Goal: Complete application form: Complete application form

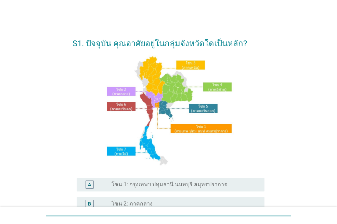
scroll to position [68, 0]
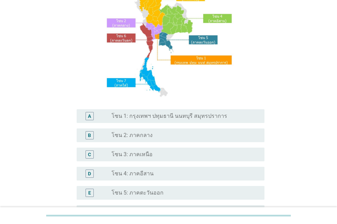
click at [166, 153] on div "radio_button_unchecked โซน 3: ภาคเหนือ" at bounding box center [182, 154] width 142 height 7
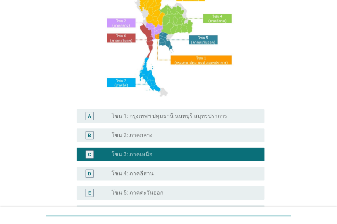
scroll to position [171, 0]
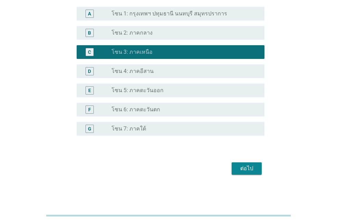
click at [245, 169] on div "ต่อไป" at bounding box center [246, 168] width 19 height 8
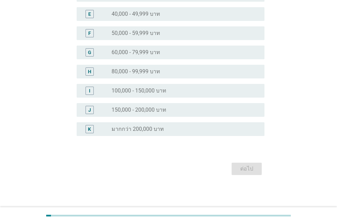
scroll to position [0, 0]
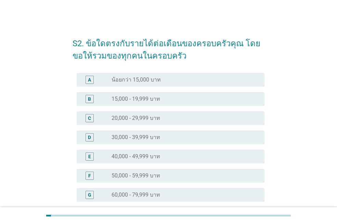
click at [147, 156] on label "40,000 - 49,999 บาท" at bounding box center [135, 156] width 49 height 7
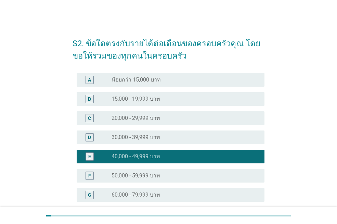
scroll to position [103, 0]
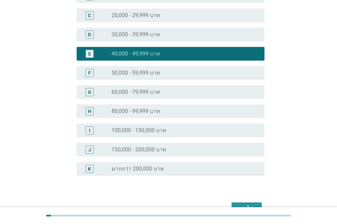
click at [246, 204] on div "ต่อไป" at bounding box center [246, 208] width 19 height 8
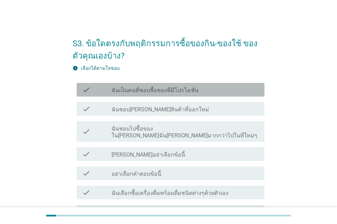
click at [157, 88] on label "ฉันเป็นคนที่ชอบซื้อของที่มีโปรโมชั่น" at bounding box center [154, 90] width 87 height 7
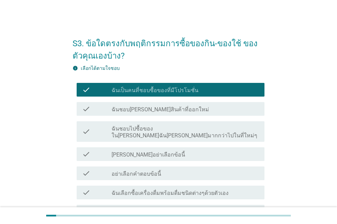
click at [142, 127] on label "ฉันชอบไปซื้อของใน[PERSON_NAME]ฉัน[PERSON_NAME]มากกว่าไปในที่ใหม่ๆ" at bounding box center [184, 132] width 147 height 14
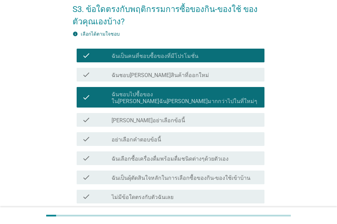
scroll to position [86, 0]
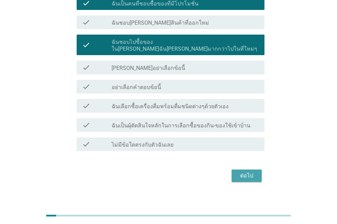
click at [251, 171] on div "ต่อไป" at bounding box center [246, 175] width 19 height 8
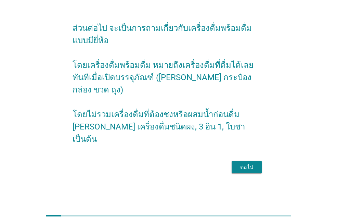
scroll to position [0, 0]
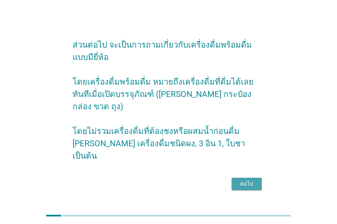
click at [244, 179] on div "ต่อไป" at bounding box center [246, 183] width 19 height 8
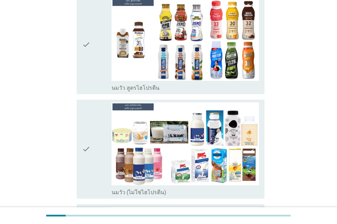
scroll to position [171, 0]
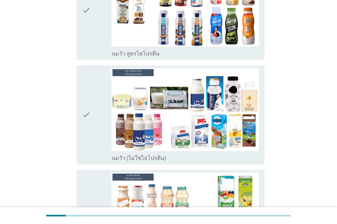
click at [87, 102] on icon "check" at bounding box center [86, 114] width 8 height 93
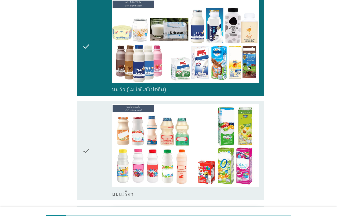
scroll to position [308, 0]
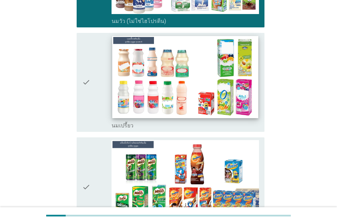
click at [158, 69] on img at bounding box center [185, 77] width 146 height 82
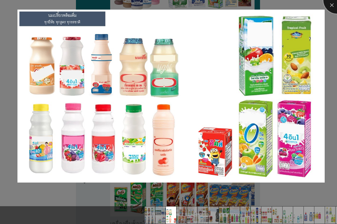
click at [331, 6] on div at bounding box center [336, -1] width 27 height 27
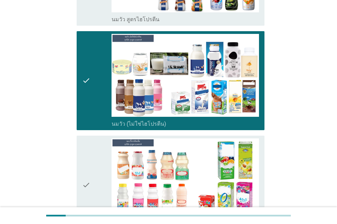
scroll to position [273, 0]
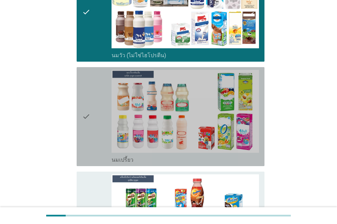
click at [155, 115] on img at bounding box center [184, 111] width 147 height 83
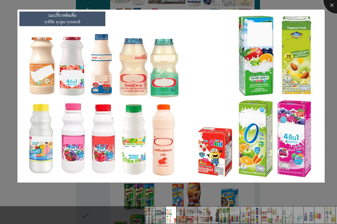
click at [331, 6] on div at bounding box center [336, -1] width 27 height 27
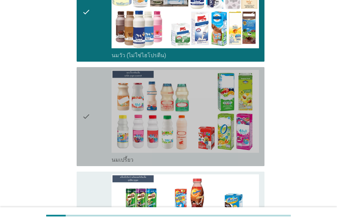
click at [91, 139] on div "check" at bounding box center [96, 116] width 29 height 93
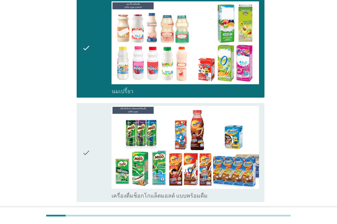
scroll to position [376, 0]
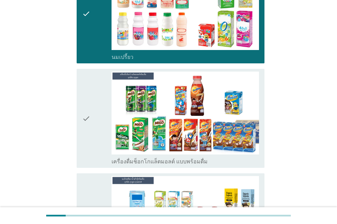
click at [92, 136] on div "check" at bounding box center [96, 117] width 29 height 93
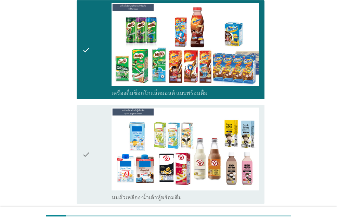
scroll to position [513, 0]
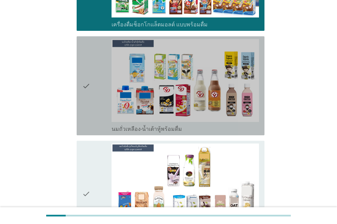
click at [78, 98] on div "check check_box_outline_blank นมถั่วเหลือง-น้ำเต้าหู้พร้อมดื่ม" at bounding box center [171, 85] width 188 height 99
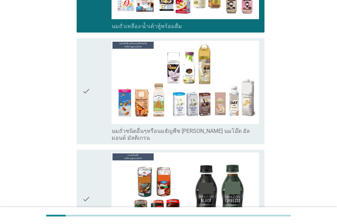
scroll to position [684, 0]
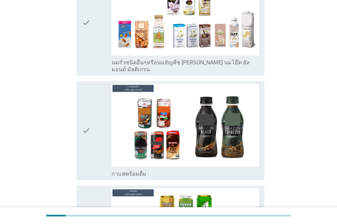
click at [83, 115] on icon "check" at bounding box center [86, 130] width 8 height 93
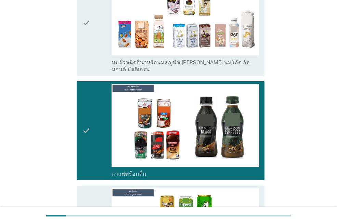
scroll to position [752, 0]
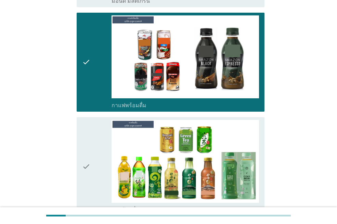
click at [93, 135] on div "check" at bounding box center [96, 166] width 29 height 93
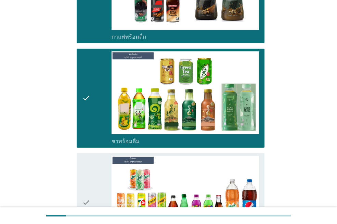
scroll to position [889, 0]
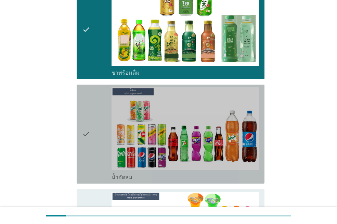
click at [91, 125] on div "check" at bounding box center [96, 133] width 29 height 93
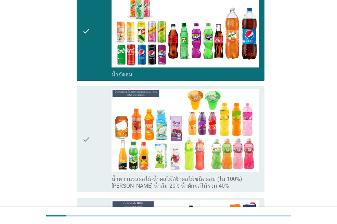
scroll to position [1025, 0]
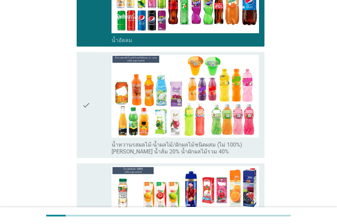
click at [92, 97] on div "check" at bounding box center [96, 105] width 29 height 100
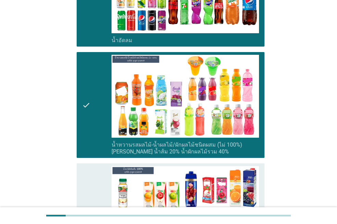
scroll to position [1094, 0]
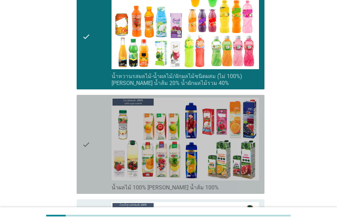
click at [89, 138] on icon "check" at bounding box center [86, 143] width 8 height 93
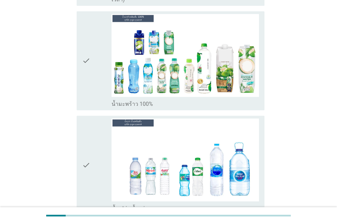
scroll to position [1538, 0]
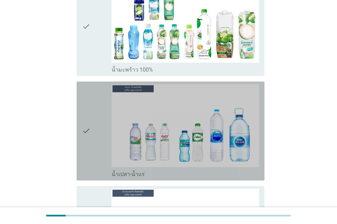
click at [91, 113] on div "check" at bounding box center [96, 130] width 29 height 93
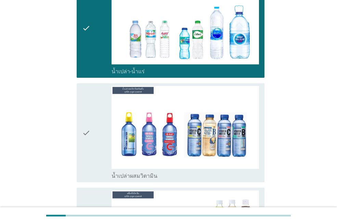
scroll to position [1675, 0]
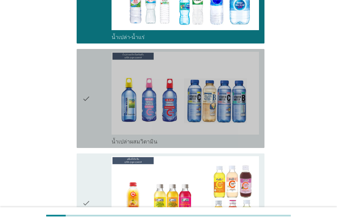
click at [82, 96] on icon "check" at bounding box center [86, 98] width 8 height 93
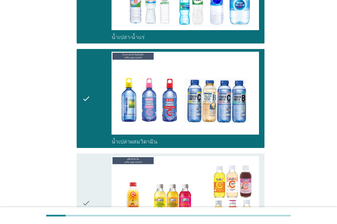
scroll to position [1777, 0]
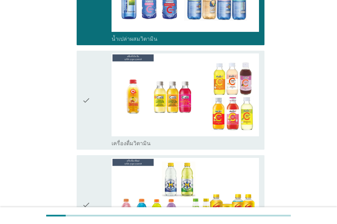
click at [83, 92] on icon "check" at bounding box center [86, 99] width 8 height 93
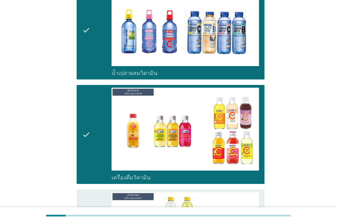
scroll to position [1846, 0]
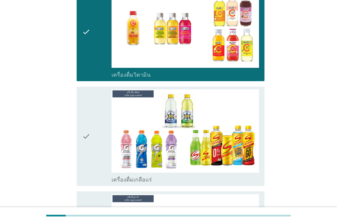
click at [82, 122] on div "check check_box_outline_blank เครื่องดื่มเกลือแร่" at bounding box center [171, 135] width 188 height 99
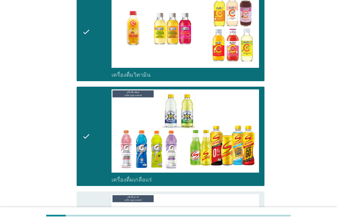
scroll to position [1914, 0]
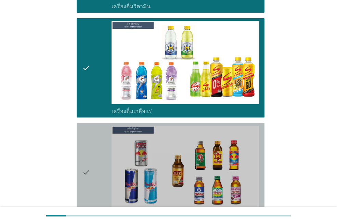
click at [90, 164] on icon "check" at bounding box center [86, 171] width 8 height 93
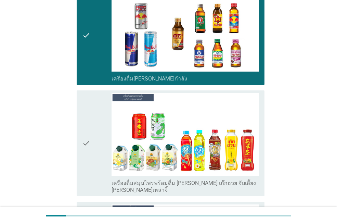
scroll to position [2153, 0]
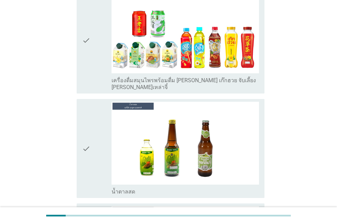
click at [86, 142] on icon "check" at bounding box center [86, 148] width 8 height 93
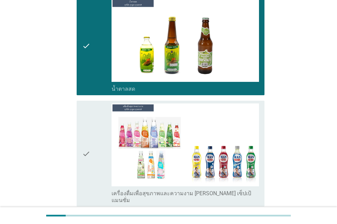
scroll to position [2324, 0]
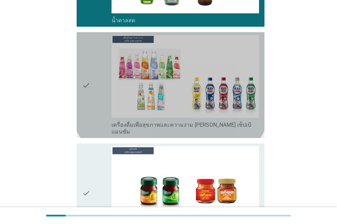
click at [92, 64] on div "check" at bounding box center [96, 85] width 29 height 100
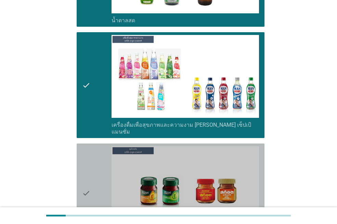
click at [92, 146] on div "check" at bounding box center [96, 192] width 29 height 93
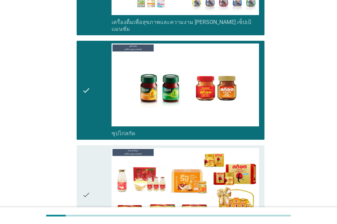
scroll to position [2487, 0]
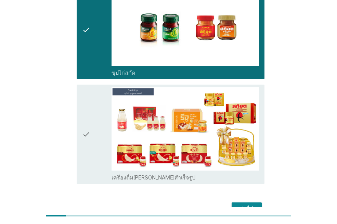
click at [85, 111] on icon "check" at bounding box center [86, 133] width 8 height 93
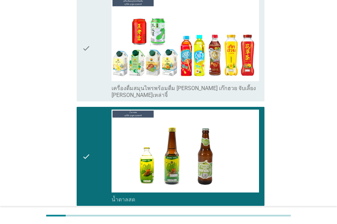
scroll to position [2077, 0]
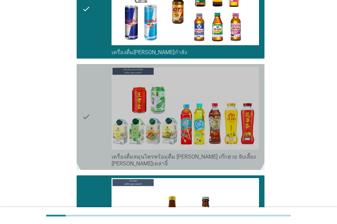
click at [89, 111] on icon "check" at bounding box center [86, 117] width 8 height 100
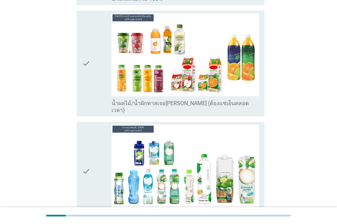
scroll to position [1359, 0]
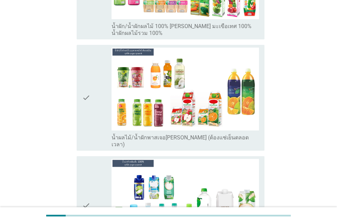
click at [95, 91] on div "check" at bounding box center [96, 98] width 29 height 100
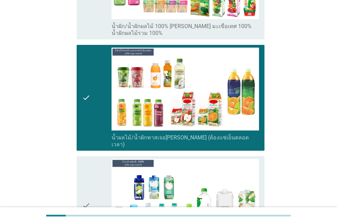
click at [91, 102] on div "check" at bounding box center [96, 98] width 29 height 100
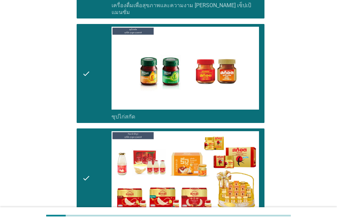
scroll to position [2487, 0]
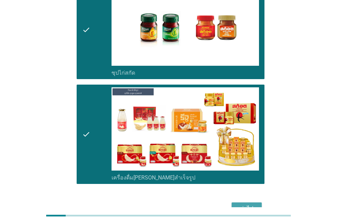
click at [247, 204] on div "ต่อไป" at bounding box center [246, 208] width 19 height 8
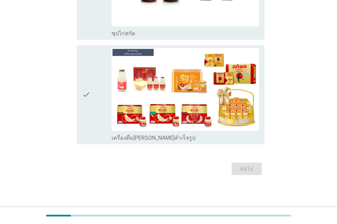
scroll to position [0, 0]
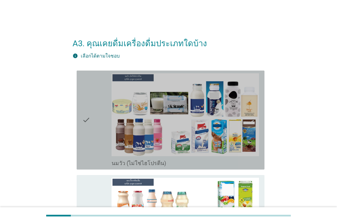
click at [91, 136] on div "check" at bounding box center [96, 119] width 29 height 93
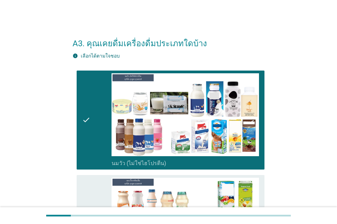
scroll to position [137, 0]
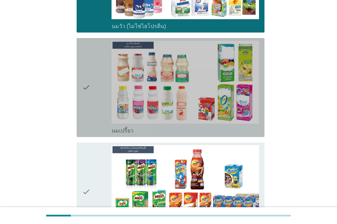
click at [81, 117] on div "check check_box_outline_blank นมเปรี้ยว" at bounding box center [171, 87] width 188 height 99
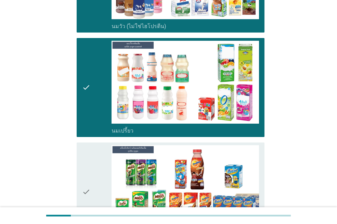
scroll to position [205, 0]
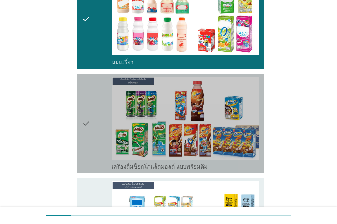
click at [94, 147] on div "check" at bounding box center [96, 123] width 29 height 93
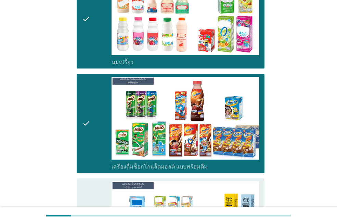
scroll to position [308, 0]
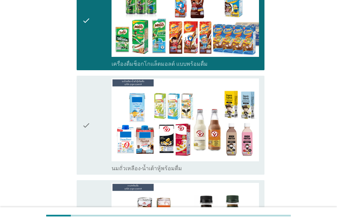
click at [92, 147] on div "check" at bounding box center [96, 124] width 29 height 93
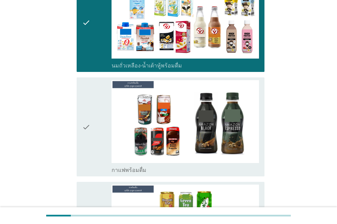
scroll to position [444, 0]
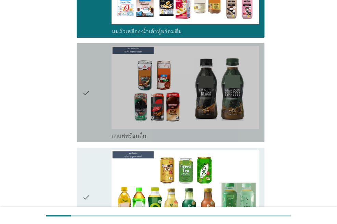
click at [95, 109] on div "check" at bounding box center [96, 92] width 29 height 93
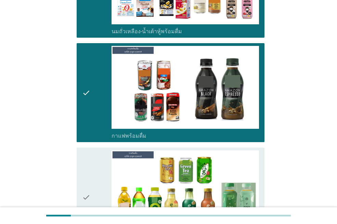
scroll to position [547, 0]
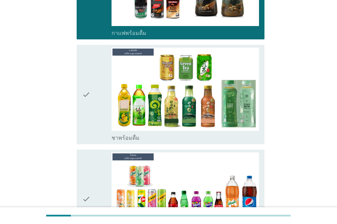
click at [89, 116] on icon "check" at bounding box center [86, 94] width 8 height 93
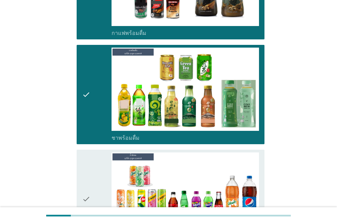
scroll to position [615, 0]
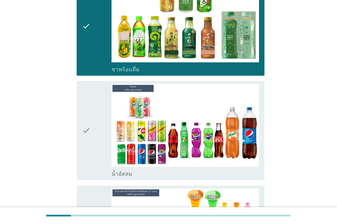
click at [95, 119] on div "check" at bounding box center [96, 130] width 29 height 93
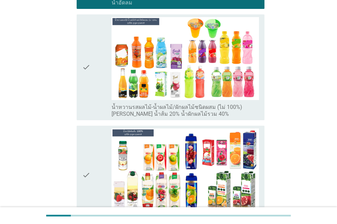
scroll to position [854, 0]
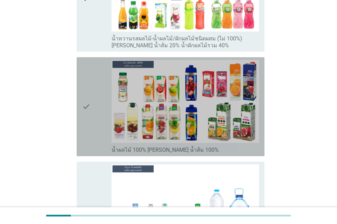
click at [91, 118] on div "check" at bounding box center [96, 106] width 29 height 93
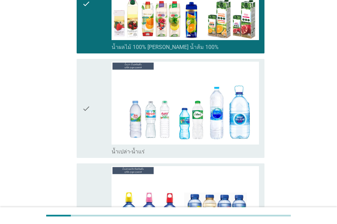
scroll to position [991, 0]
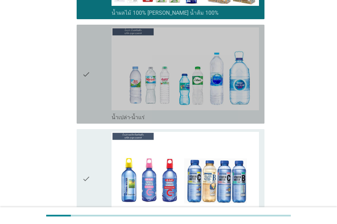
click at [90, 100] on icon "check" at bounding box center [86, 73] width 8 height 93
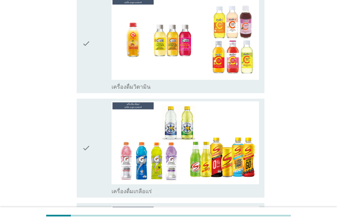
scroll to position [1265, 0]
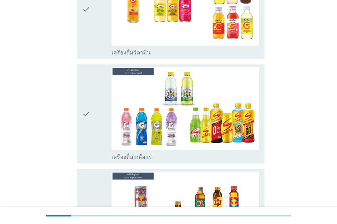
click at [95, 136] on div "check" at bounding box center [96, 113] width 29 height 93
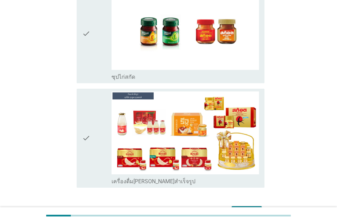
scroll to position [1910, 0]
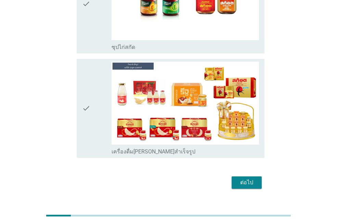
click at [251, 178] on div "ต่อไป" at bounding box center [246, 182] width 19 height 8
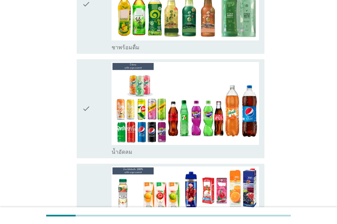
scroll to position [684, 0]
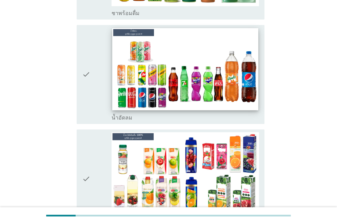
click at [197, 81] on img at bounding box center [185, 69] width 146 height 82
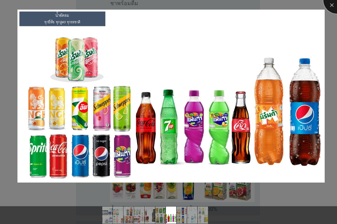
click at [332, 7] on div at bounding box center [336, -1] width 27 height 27
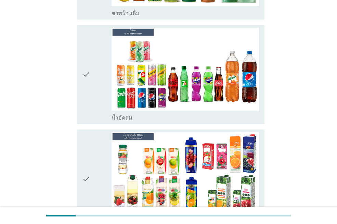
click at [90, 93] on icon "check" at bounding box center [86, 74] width 8 height 93
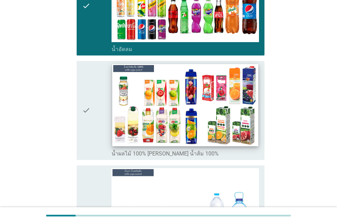
scroll to position [820, 0]
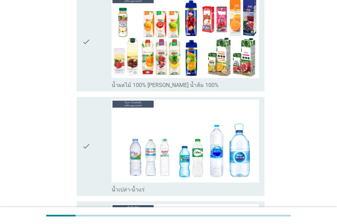
click at [98, 129] on div "check" at bounding box center [96, 145] width 29 height 93
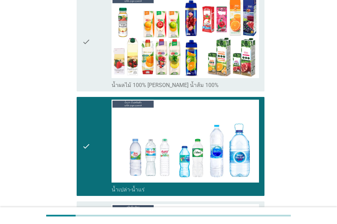
scroll to position [991, 0]
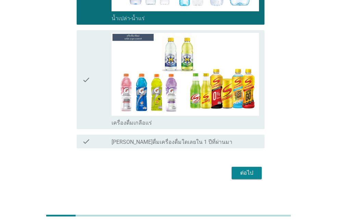
click at [248, 171] on div "ต่อไป" at bounding box center [246, 173] width 19 height 8
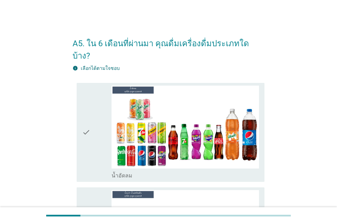
scroll to position [68, 0]
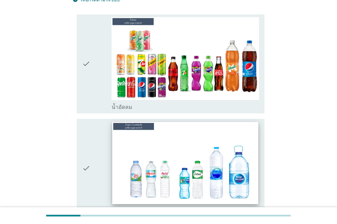
click at [136, 150] on img at bounding box center [185, 163] width 146 height 82
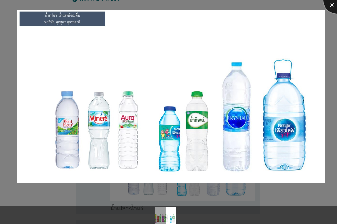
click at [331, 4] on div at bounding box center [336, -1] width 27 height 27
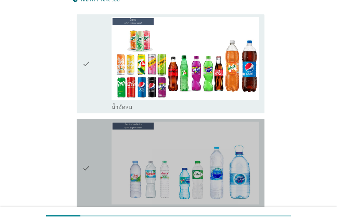
click at [92, 161] on div "check" at bounding box center [96, 167] width 29 height 93
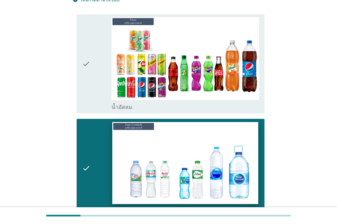
scroll to position [149, 0]
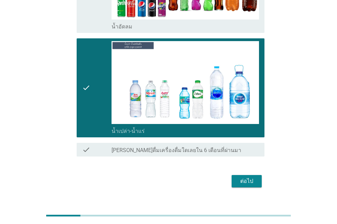
click at [253, 177] on div "ต่อไป" at bounding box center [246, 181] width 19 height 8
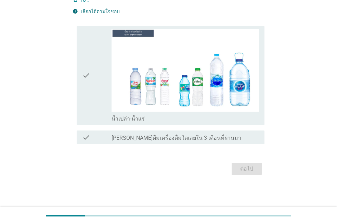
scroll to position [0, 0]
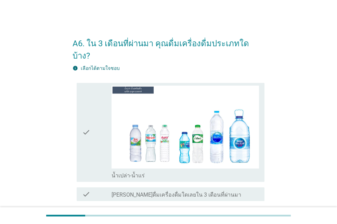
click at [88, 134] on icon "check" at bounding box center [86, 131] width 8 height 93
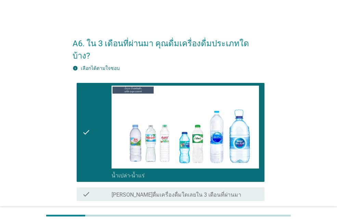
scroll to position [44, 0]
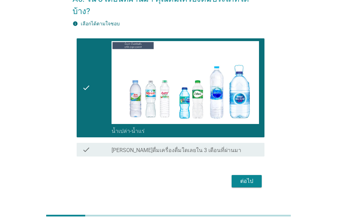
click at [252, 177] on div "ต่อไป" at bounding box center [246, 181] width 19 height 8
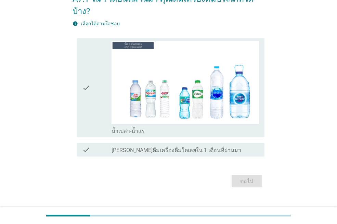
scroll to position [0, 0]
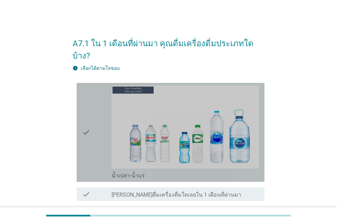
click at [95, 142] on div "check" at bounding box center [96, 131] width 29 height 93
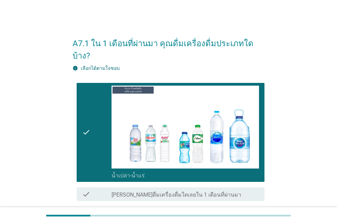
scroll to position [44, 0]
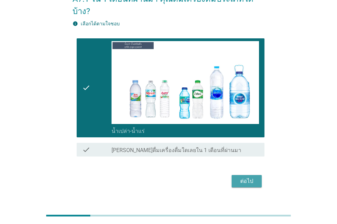
click at [250, 177] on div "ต่อไป" at bounding box center [246, 181] width 19 height 8
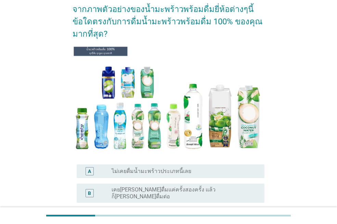
scroll to position [103, 0]
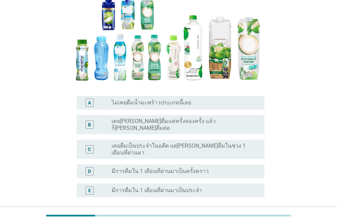
click at [208, 100] on div "radio_button_unchecked ไม่เคยดื่มน้ำมะพร้าวประเภทนี้เลย" at bounding box center [182, 102] width 142 height 7
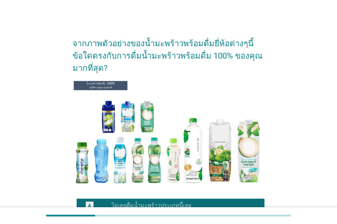
scroll to position [153, 0]
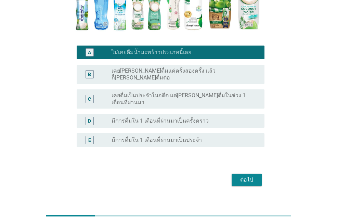
click at [249, 175] on div "ต่อไป" at bounding box center [246, 179] width 19 height 8
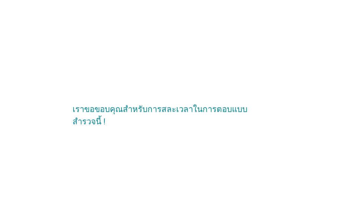
scroll to position [0, 0]
